Goal: Book appointment/travel/reservation

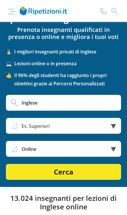
click at [39, 127] on div "Es. Superiori" at bounding box center [63, 126] width 115 height 16
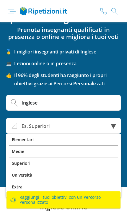
click at [35, 126] on div "Es. Superiori" at bounding box center [63, 126] width 115 height 16
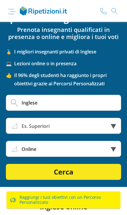
click at [92, 173] on button "Cerca" at bounding box center [63, 172] width 115 height 16
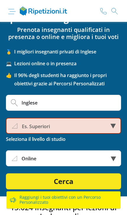
click at [36, 125] on div "Es. Superiori" at bounding box center [63, 126] width 115 height 16
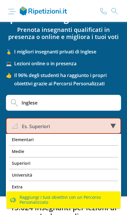
click at [85, 164] on div "Superiori" at bounding box center [64, 164] width 110 height 12
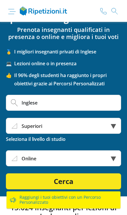
click at [86, 182] on button "Cerca" at bounding box center [63, 182] width 115 height 16
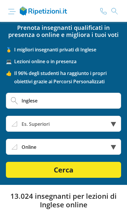
click at [74, 142] on div "Online" at bounding box center [63, 147] width 115 height 16
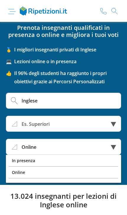
click at [85, 173] on div "Online" at bounding box center [64, 173] width 110 height 12
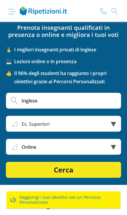
click at [80, 171] on button "Cerca" at bounding box center [63, 170] width 115 height 16
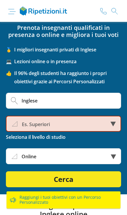
click at [28, 123] on div "Es. Superiori" at bounding box center [63, 124] width 115 height 16
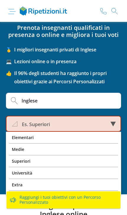
click at [80, 162] on div "Superiori" at bounding box center [64, 162] width 110 height 12
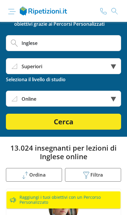
scroll to position [82, 0]
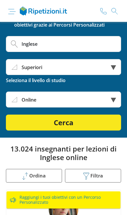
click at [37, 125] on button "Cerca" at bounding box center [63, 123] width 115 height 16
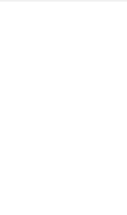
scroll to position [20, 0]
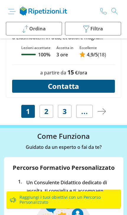
scroll to position [5093, 0]
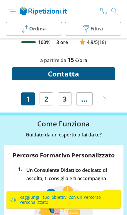
click at [105, 102] on img at bounding box center [102, 99] width 8 height 6
